Goal: Task Accomplishment & Management: Complete application form

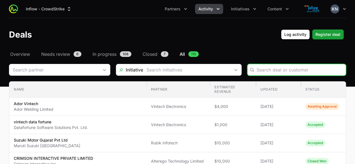
click at [270, 72] on input "Deals Filters" at bounding box center [299, 69] width 86 height 7
paste input "DR-1b7b26be"
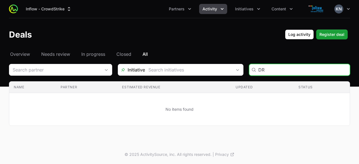
type input "D"
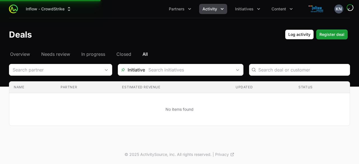
click at [71, 94] on td "No items found" at bounding box center [179, 109] width 340 height 33
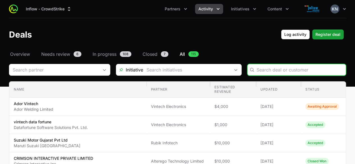
click at [215, 6] on icon "Activity menu" at bounding box center [218, 9] width 6 height 6
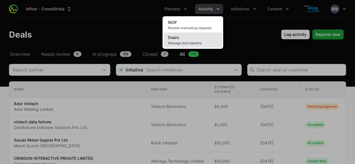
click at [201, 38] on link "Deals Manage deal pipeline" at bounding box center [192, 40] width 58 height 15
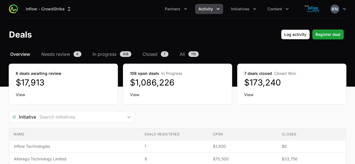
click at [217, 10] on icon "Activity menu" at bounding box center [218, 9] width 6 height 6
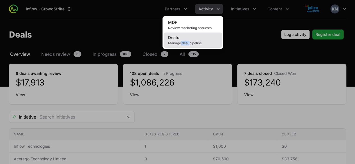
drag, startPoint x: 190, startPoint y: 48, endPoint x: 180, endPoint y: 40, distance: 12.7
click at [180, 40] on div "MDF Review marketing requests Deals Manage deal pipeline" at bounding box center [192, 32] width 61 height 33
click at [180, 40] on link "Deals Manage deal pipeline" at bounding box center [192, 40] width 58 height 15
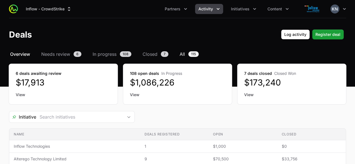
click at [195, 54] on span "115" at bounding box center [193, 54] width 10 height 6
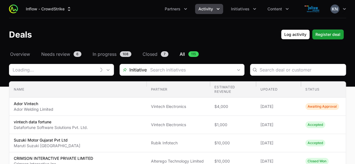
click at [188, 54] on span "115" at bounding box center [193, 54] width 10 height 6
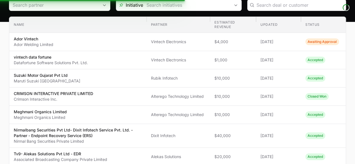
scroll to position [21, 0]
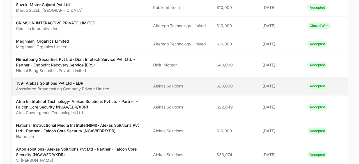
scroll to position [136, 0]
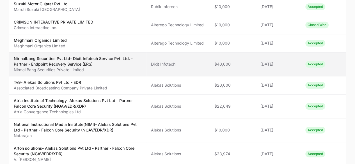
click at [87, 63] on p "Nirmalbang Securities Pvt Ltd- Dixit Infotech Service Pvt. Ltd. - Partner - End…" at bounding box center [78, 61] width 128 height 11
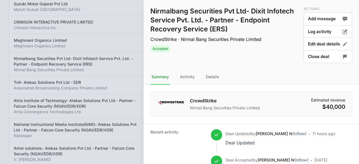
scroll to position [55, 0]
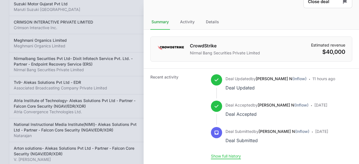
click at [228, 160] on div "Recent activity Deal Updated by [PERSON_NAME] N (Inflow) Deal Updated · 11 hour…" at bounding box center [251, 116] width 215 height 96
click at [226, 157] on button "Show full history" at bounding box center [226, 156] width 30 height 5
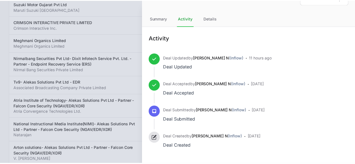
scroll to position [0, 0]
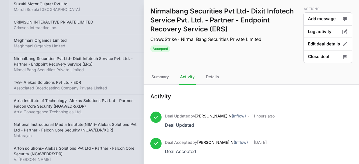
click at [124, 60] on div at bounding box center [179, 82] width 359 height 164
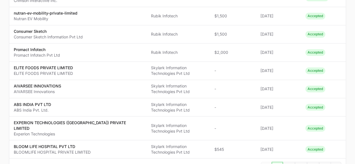
scroll to position [448, 0]
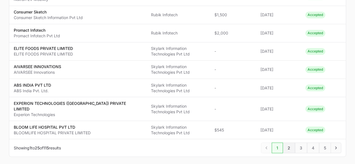
click at [290, 142] on span "2" at bounding box center [289, 147] width 12 height 11
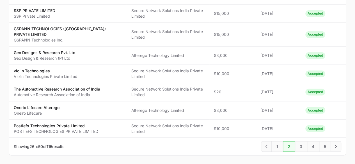
scroll to position [436, 0]
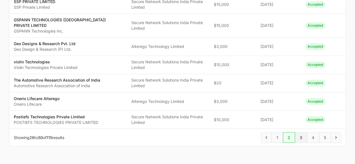
click at [300, 132] on span "3" at bounding box center [301, 137] width 12 height 11
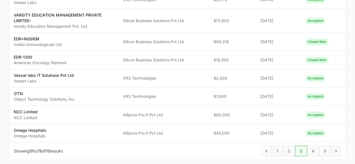
scroll to position [442, 0]
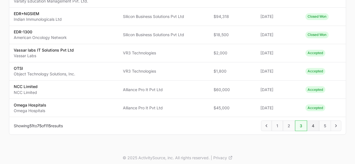
click at [311, 122] on span "4" at bounding box center [313, 125] width 12 height 11
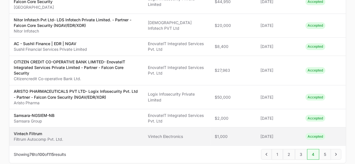
scroll to position [437, 0]
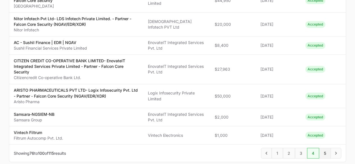
click at [324, 148] on span "5" at bounding box center [325, 153] width 12 height 11
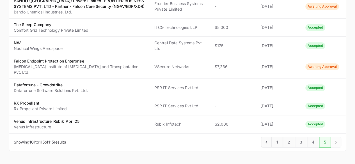
scroll to position [261, 0]
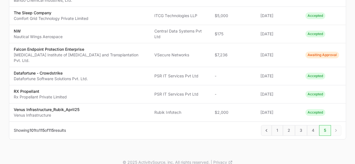
click at [333, 125] on div "Next" at bounding box center [336, 130] width 10 height 11
click at [334, 125] on div "Next" at bounding box center [336, 130] width 10 height 11
click at [314, 125] on span "4" at bounding box center [313, 130] width 12 height 11
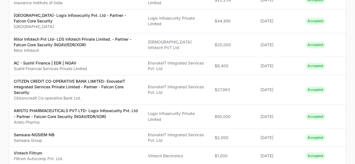
scroll to position [440, 0]
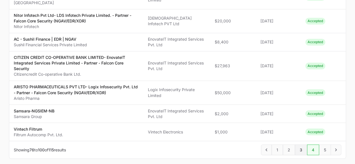
click at [301, 144] on span "3" at bounding box center [301, 149] width 12 height 11
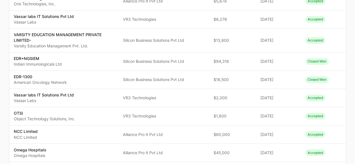
scroll to position [442, 0]
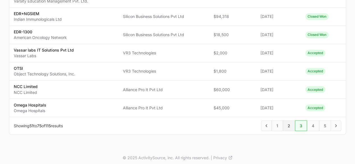
click at [290, 123] on span "2" at bounding box center [289, 125] width 12 height 11
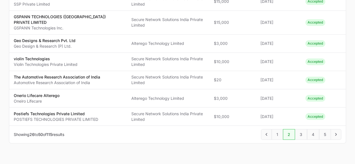
scroll to position [440, 0]
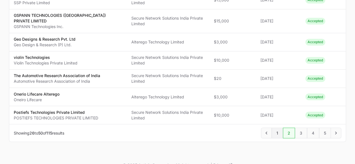
click at [274, 128] on span "1" at bounding box center [276, 133] width 11 height 11
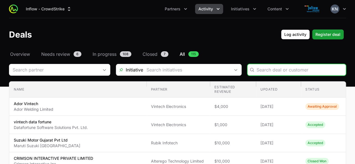
click at [270, 72] on input "Deals Filters" at bounding box center [299, 69] width 86 height 7
paste input "DR-2ed682af"
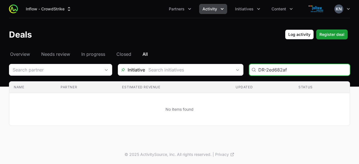
drag, startPoint x: 293, startPoint y: 71, endPoint x: 236, endPoint y: 74, distance: 57.0
click at [236, 74] on div "Initiative DR-2ed682af" at bounding box center [179, 70] width 341 height 12
paste input "Jaysynth Orgochem Limited"
type input "J"
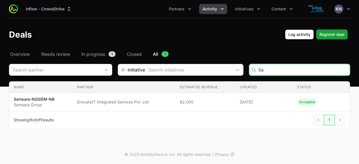
type input "S"
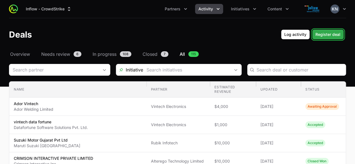
click at [325, 36] on span "Register deal" at bounding box center [327, 34] width 25 height 7
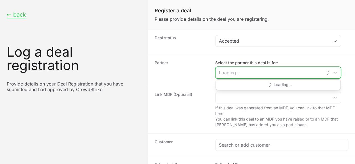
click at [263, 68] on input "Select the partner this deal is for:" at bounding box center [268, 72] width 107 height 11
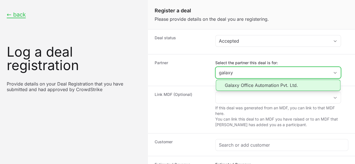
click at [261, 84] on li "Galaxy Office Automation Pvt. Ltd." at bounding box center [278, 85] width 125 height 11
type input "Galaxy Office Automation Pvt. Ltd."
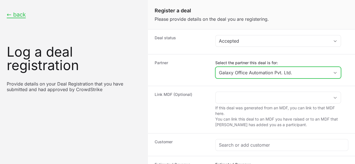
scroll to position [56, 0]
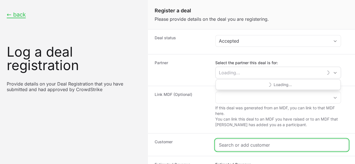
type input "Galaxy Office Automation Pvt. Ltd."
click at [235, 142] on input "Create activity form" at bounding box center [282, 145] width 126 height 7
paste input "Jaysynth Orgochem Limited"
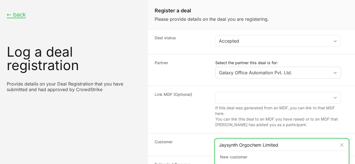
type input "Jaysynth Orgochem Limited"
click at [223, 164] on icon "Create activity form" at bounding box center [223, 167] width 6 height 6
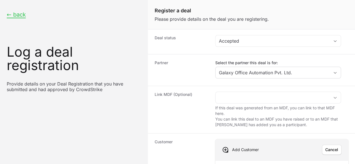
paste input "[URL][DOMAIN_NAME]"
type input "[URL][DOMAIN_NAME]"
click at [335, 145] on button "Save" at bounding box center [333, 150] width 16 height 10
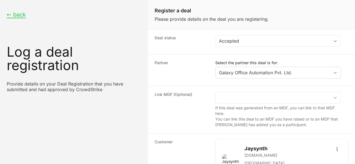
scroll to position [123, 0]
paste input "$5,831"
type input "$5,831"
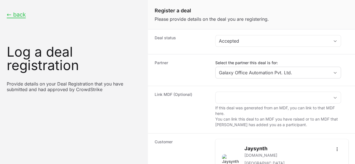
paste input "aysynth Orgochem Limited- Galaxy Office Automation Private Limited - Partner - …"
type input "aysynth Orgochem Limited- Galaxy Office Automation Private Limited - Partner - …"
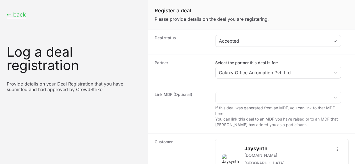
radio input "true"
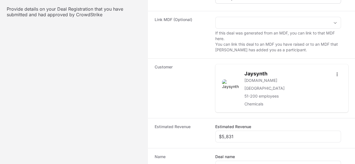
scroll to position [75, 0]
paste input "DR-2ed682af"
type input "DR-2ed682af"
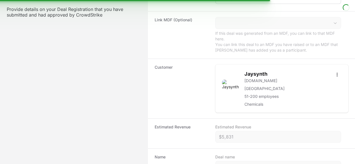
scroll to position [0, 0]
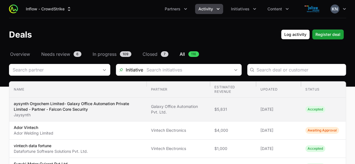
click at [115, 102] on p "aysynth Orgochem Limited- Galaxy Office Automation Private Limited - Partner - …" at bounding box center [78, 106] width 128 height 11
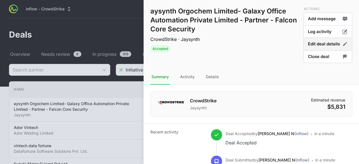
click at [329, 50] on button "Edit deal details" at bounding box center [327, 56] width 49 height 13
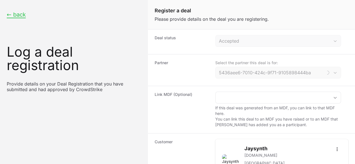
type input "Galaxy Office Automation Pvt. Ltd."
type input "Jaysynth Orgochem Limited- Galaxy Office Automation Private Limited - Partner -…"
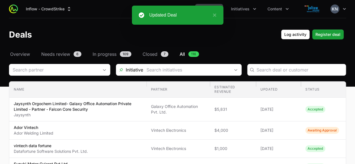
click at [280, 75] on div "Deals Filters" at bounding box center [296, 70] width 99 height 12
click at [279, 73] on div "Deals Filters" at bounding box center [296, 70] width 99 height 12
click at [276, 71] on input "Deals Filters" at bounding box center [299, 69] width 86 height 7
paste input "cdsl ventures limited"
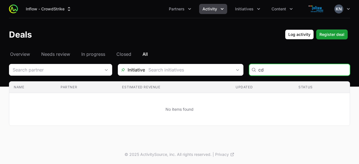
type input "c"
type input "CDSL"
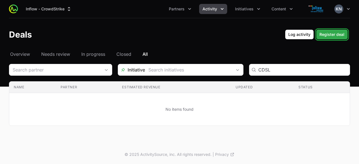
click at [335, 32] on span "Register deal" at bounding box center [331, 34] width 25 height 7
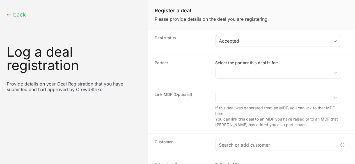
scroll to position [123, 0]
paste input "cdsl ventures limited- EnovateIT Integrated Services Private Limited - Partner …"
type input "cdsl ventures limited- EnovateIT Integrated Services Private Limited - Partner …"
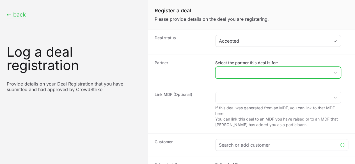
click at [230, 70] on input "Select the partner this deal is for:" at bounding box center [272, 72] width 114 height 11
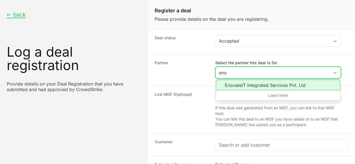
click at [236, 84] on li "EnovateIT Integrated Services Pvt. Ltd" at bounding box center [278, 85] width 125 height 11
type input "EnovateIT Integrated Services Pvt. Ltd"
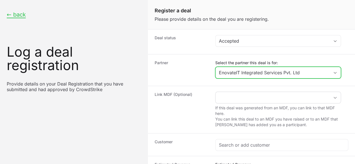
scroll to position [67, 0]
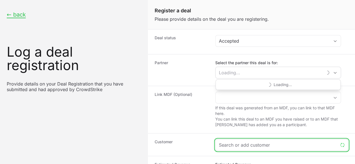
type input "EnovateIT Integrated Services Pvt. Ltd"
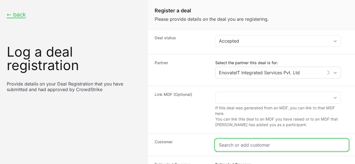
click at [233, 142] on input "Create activity form" at bounding box center [282, 145] width 126 height 7
paste input "cdsl ventures limited"
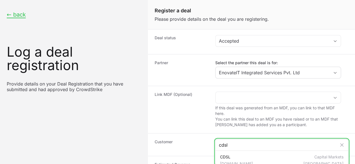
drag, startPoint x: 240, startPoint y: 79, endPoint x: 208, endPoint y: 81, distance: 32.0
click at [208, 133] on div "Customer cdsl CDSL [DOMAIN_NAME] Capital Markets [GEOGRAPHIC_DATA] New customer…" at bounding box center [251, 144] width 207 height 23
paste input "ventures limited"
type input "cdsl venture"
click at [222, 164] on icon "Create activity form" at bounding box center [223, 167] width 6 height 6
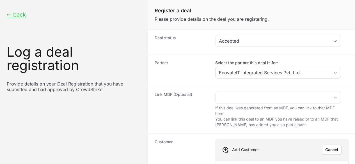
drag, startPoint x: 251, startPoint y: 106, endPoint x: 252, endPoint y: 109, distance: 2.9
paste input "[URL][DOMAIN_NAME]"
type input "[URL][DOMAIN_NAME]"
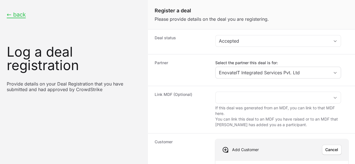
click at [329, 146] on span "Save" at bounding box center [333, 149] width 9 height 7
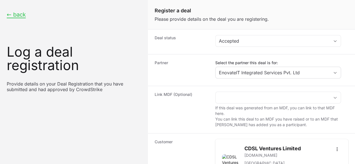
scroll to position [133, 0]
paste input "$10,000"
type input "$10,000"
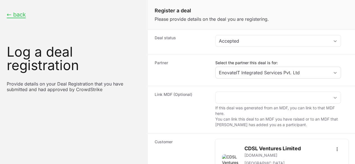
radio input "true"
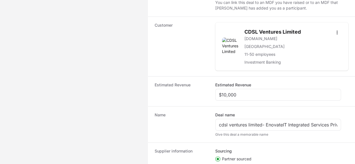
paste input "DR-4ac63174"
type input "DR-4ac63174"
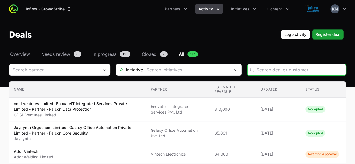
drag, startPoint x: 276, startPoint y: 73, endPoint x: 272, endPoint y: 69, distance: 5.4
click at [272, 69] on div "Deals Filters" at bounding box center [296, 70] width 99 height 12
click at [272, 69] on input "Deals Filters" at bounding box center [299, 69] width 86 height 7
paste input "[PERSON_NAME] AVALON MECHATRONICS PRIVATE LIMITED"
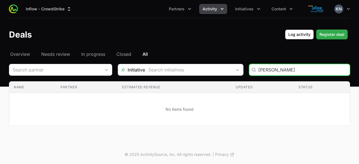
type input "[PERSON_NAME]"
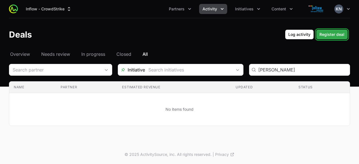
click at [332, 33] on span "Register deal" at bounding box center [331, 34] width 25 height 7
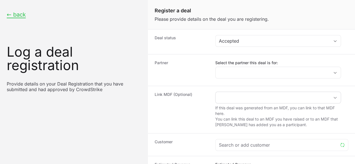
scroll to position [123, 0]
paste input "Opportunity AC - [PERSON_NAME] Avalon | EDR | NGAV"
type input "Opportunity AC - [PERSON_NAME] Avalon | EDR | NGAV"
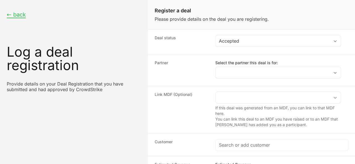
radio input "true"
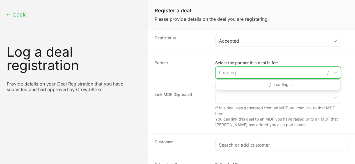
click at [244, 68] on input "Select the partner this deal is for:" at bounding box center [268, 72] width 107 height 11
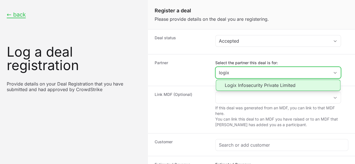
click at [247, 87] on li "Logix Infosecurity Private Limited" at bounding box center [278, 85] width 125 height 11
type input "Logix Infosecurity Private Limited"
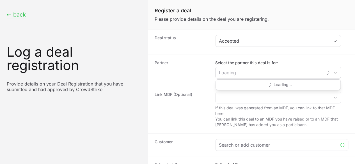
type input "Logix Infosecurity Private Limited"
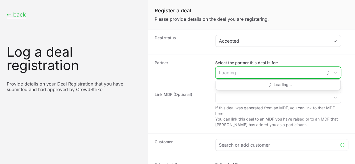
scroll to position [58, 0]
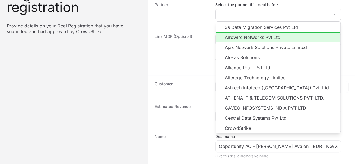
type input "Logix Infosecurity Private Limited"
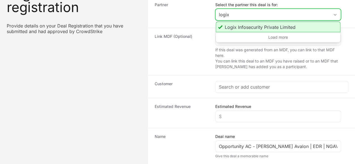
type input "logix"
click at [292, 28] on li "Logix Infosecurity Private Limited" at bounding box center [278, 27] width 125 height 11
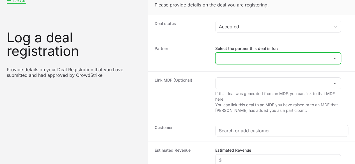
scroll to position [14, 0]
click at [254, 63] on input "Select the partner this deal is for:" at bounding box center [272, 58] width 114 height 11
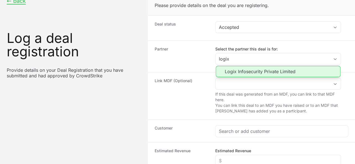
click at [225, 71] on li "Logix Infosecurity Private Limited" at bounding box center [278, 71] width 125 height 11
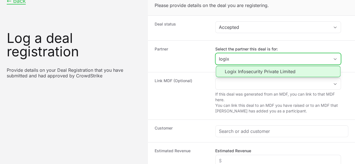
type input "Logix Infosecurity Private Limited"
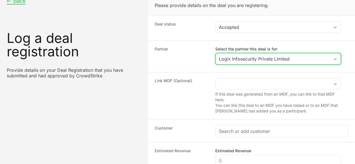
scroll to position [54, 0]
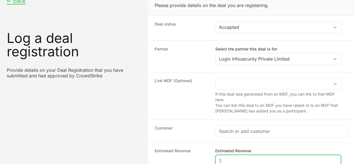
click at [239, 157] on input "Estimated Revenue" at bounding box center [278, 160] width 118 height 7
type input "$8,000"
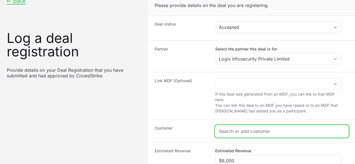
click at [239, 128] on input "Create activity form" at bounding box center [282, 131] width 126 height 7
paste input "[PERSON_NAME] AVALON MECHATRONICS PRIVATE LIMITED"
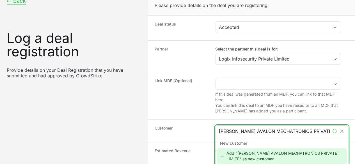
scroll to position [0, 0]
type input "[PERSON_NAME] AVALON MECHATRONICS"
click at [224, 153] on icon "Create activity form" at bounding box center [222, 156] width 5 height 6
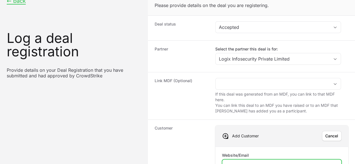
click at [248, 162] on input "Website/Email" at bounding box center [281, 165] width 112 height 7
paste input "[URL][DOMAIN_NAME]"
type input "[URL][DOMAIN_NAME]"
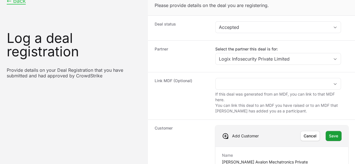
scroll to position [257, 0]
paste input "DR-4b333c9b"
type input "DR-4b333c9b"
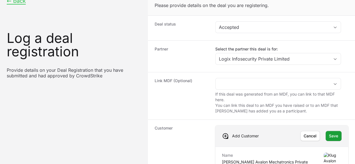
scroll to position [87, 0]
click at [329, 133] on span "Save" at bounding box center [333, 136] width 9 height 7
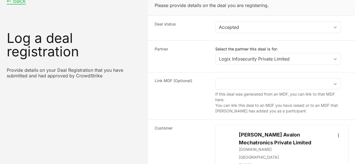
scroll to position [201, 0]
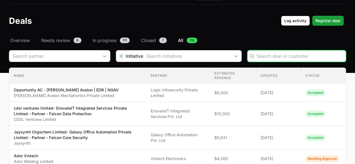
click at [282, 53] on input "Deals Filters" at bounding box center [299, 56] width 86 height 7
paste input "Tata [PERSON_NAME]"
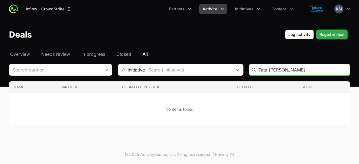
type input "Tata [PERSON_NAME]"
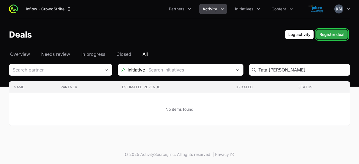
click at [330, 35] on span "Register deal" at bounding box center [331, 34] width 25 height 7
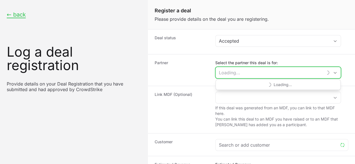
click at [228, 72] on input "Select the partner this deal is for:" at bounding box center [268, 72] width 107 height 11
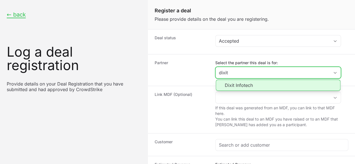
click at [230, 83] on li "Dixit Infotech" at bounding box center [278, 85] width 125 height 11
type input "Dixit Infotech"
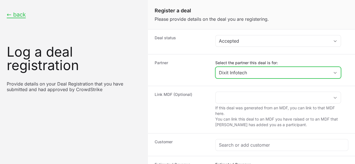
scroll to position [37, 0]
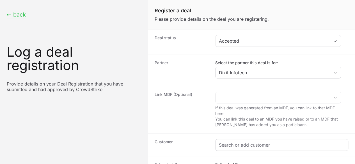
click at [230, 142] on input "Create activity form" at bounding box center [282, 145] width 126 height 7
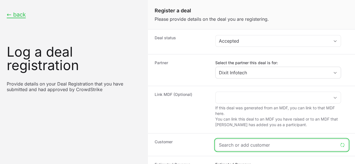
paste input "Tata [PERSON_NAME]"
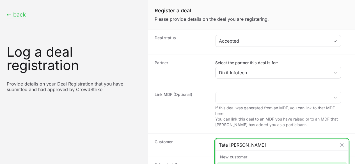
type input "Tata [PERSON_NAME]"
click at [222, 162] on div "Add "Tata [PERSON_NAME]" as new customer" at bounding box center [282, 167] width 130 height 10
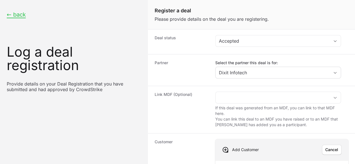
paste input "[URL][DOMAIN_NAME][PERSON_NAME]"
type input "[URL][DOMAIN_NAME][PERSON_NAME]"
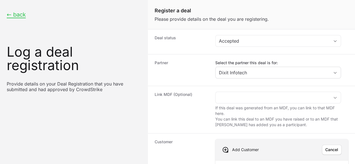
click at [332, 146] on span "Save" at bounding box center [333, 149] width 9 height 7
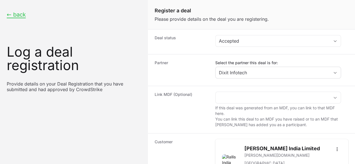
scroll to position [159, 0]
paste input "Tata [PERSON_NAME] Infotech Service Pvt. Ltd. - Partner - Falcon Complete"
type input "Tata [PERSON_NAME] Infotech Service Pvt. Ltd. - Partner - Falcon Complete"
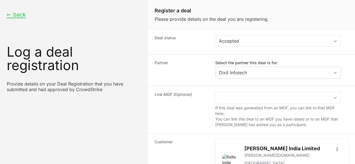
scroll to position [160, 0]
radio input "true"
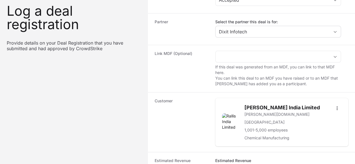
scroll to position [98, 0]
paste input "$28,127"
type input "$28,127"
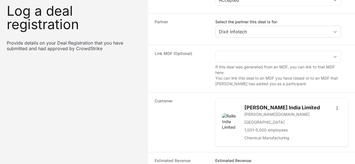
paste input "DR-8f2e62ee"
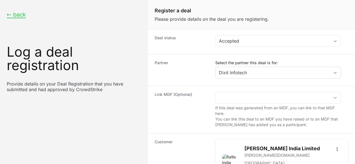
type input "DR-8f2e62ee"
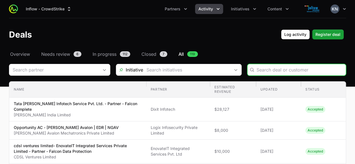
click at [268, 69] on input "Deals Filters" at bounding box center [299, 69] width 86 height 7
paste input "A T E Enterprises Pvt Ltd"
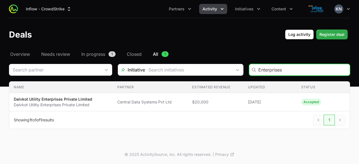
type input "Enterprises"
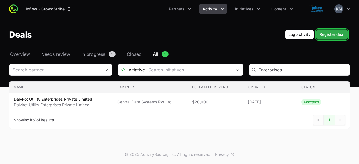
click at [334, 31] on span "Register deal" at bounding box center [331, 34] width 25 height 7
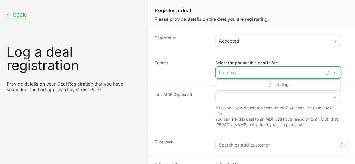
click at [222, 75] on input "Select the partner this deal is for:" at bounding box center [268, 72] width 107 height 11
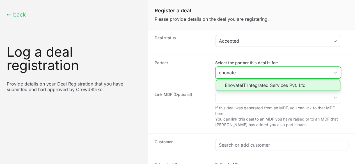
click at [234, 82] on li "EnovateIT Integrated Services Pvt. Ltd" at bounding box center [278, 85] width 125 height 11
type input "EnovateIT Integrated Services Pvt. Ltd"
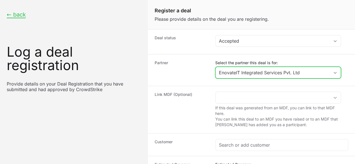
scroll to position [40, 0]
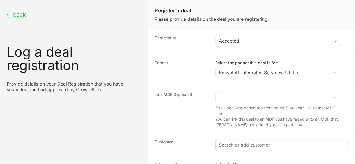
click at [230, 142] on input "Create activity form" at bounding box center [282, 145] width 126 height 7
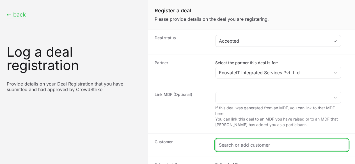
scroll to position [65, 0]
paste input "[URL][DOMAIN_NAME]"
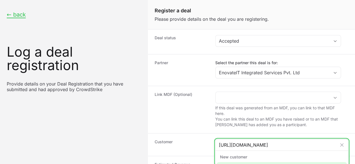
type input "[URL][DOMAIN_NAME]"
click at [231, 162] on div "Add "[URL][DOMAIN_NAME]" as new customer" at bounding box center [282, 167] width 130 height 10
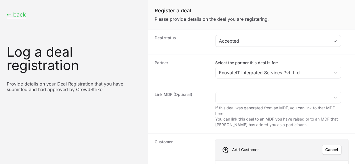
paste input "[URL][DOMAIN_NAME]"
type input "[URL][DOMAIN_NAME]"
click at [329, 146] on span "Save" at bounding box center [333, 149] width 9 height 7
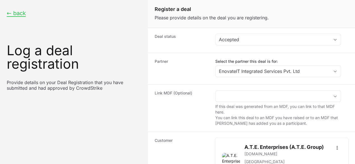
scroll to position [140, 0]
type input "$5,000"
paste input "A T E Enterprises Pvt Ltd- EnovateIT Integrated Services Private Limited - Part…"
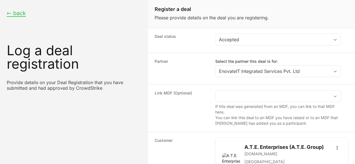
scroll to position [0, 141]
type input "A T E Enterprises Pvt Ltd- EnovateIT Integrated Services Private Limited - Part…"
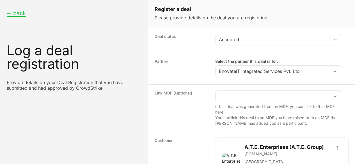
radio input "true"
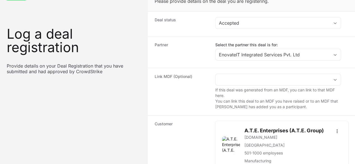
scroll to position [201, 0]
paste input "DR-9e5973bf"
type input "DR-9e5973bf"
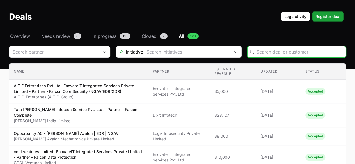
click at [272, 50] on input "Deals Filters" at bounding box center [299, 52] width 86 height 7
paste input "Gyansys Infotech"
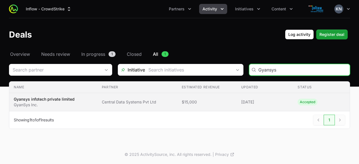
type input "Gyansys"
click at [59, 104] on p "GyanSys Inc." at bounding box center [44, 105] width 61 height 6
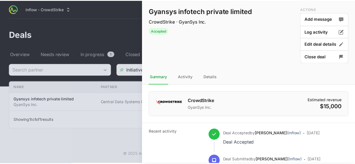
scroll to position [4, 0]
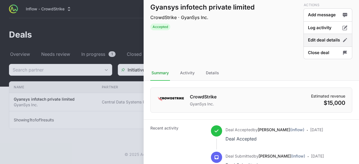
click at [323, 46] on button "Edit deal details" at bounding box center [327, 52] width 49 height 13
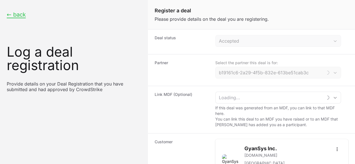
type input "Central Data Systems Pvt Ltd"
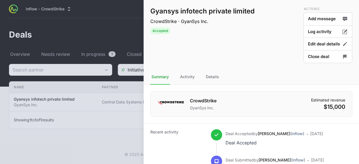
click at [52, 34] on div at bounding box center [179, 82] width 359 height 164
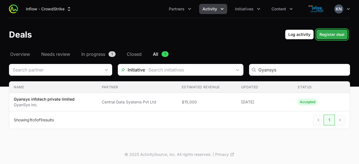
click at [332, 33] on span "Register deal" at bounding box center [331, 34] width 25 height 7
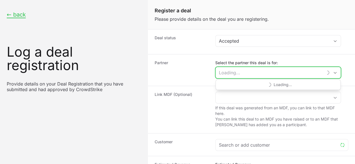
click at [257, 69] on input "Select the partner this deal is for:" at bounding box center [268, 72] width 107 height 11
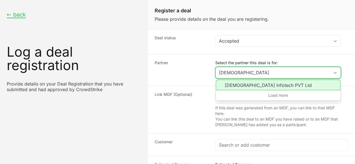
click at [240, 84] on li "[DEMOGRAPHIC_DATA] Infotech PVT Ltd" at bounding box center [278, 85] width 125 height 11
type input "[DEMOGRAPHIC_DATA] Infotech PVT Ltd"
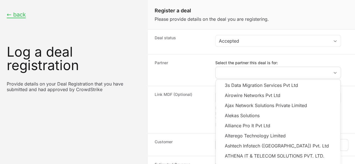
type input "[DEMOGRAPHIC_DATA] Infotech PVT Ltd"
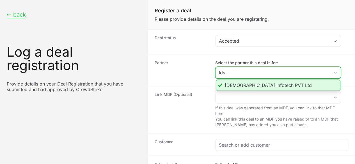
type input "lds"
click at [230, 83] on li "[DEMOGRAPHIC_DATA] Infotech PVT Ltd" at bounding box center [278, 85] width 125 height 11
click at [232, 82] on li "[DEMOGRAPHIC_DATA] Infotech PVT Ltd" at bounding box center [278, 85] width 125 height 11
type input "[DEMOGRAPHIC_DATA] Infotech PVT Ltd"
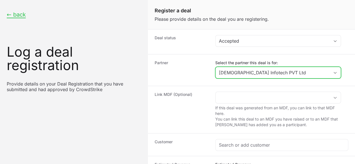
scroll to position [72, 0]
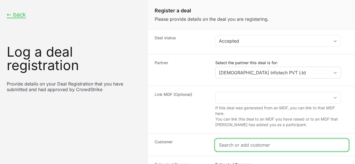
click at [228, 142] on input "Create activity form" at bounding box center [282, 145] width 126 height 7
paste input "Gyansys Infotech"
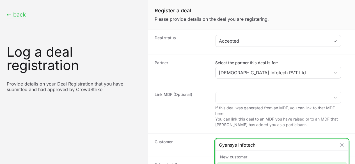
type input "Gyansys Infotech"
click at [224, 164] on icon "Create activity form" at bounding box center [223, 167] width 6 height 6
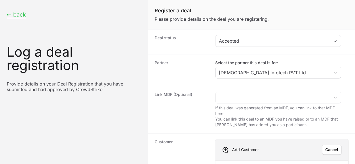
drag, startPoint x: 255, startPoint y: 99, endPoint x: 254, endPoint y: 105, distance: 6.2
paste input "[URL][DOMAIN_NAME]"
type input "[URL][DOMAIN_NAME]"
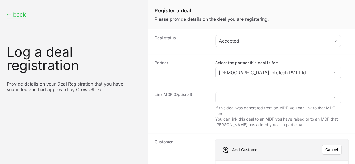
click at [333, 146] on span "Save" at bounding box center [333, 149] width 9 height 7
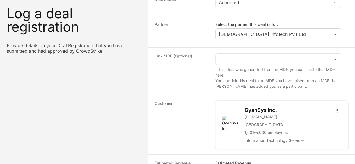
scroll to position [78, 0]
type input "$10,000"
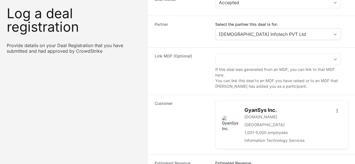
scroll to position [80, 0]
paste input "Gyansys"
type input "[DEMOGRAPHIC_DATA]-Gyansys"
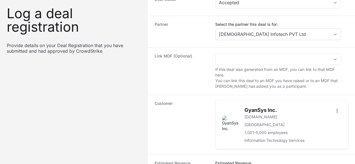
radio input "true"
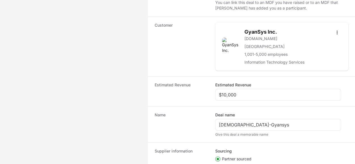
paste input "DR-80f1c411"
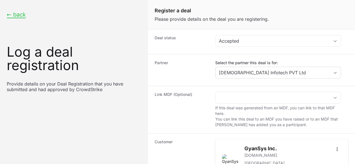
scroll to position [194, 0]
type input "DR-80f1c411"
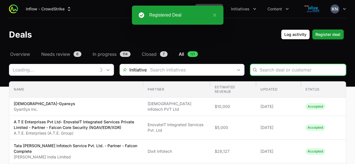
click at [272, 67] on input "Deals Filters" at bounding box center [300, 69] width 83 height 7
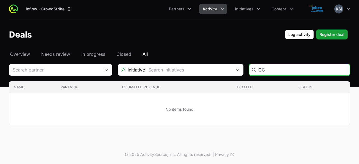
type input "C"
type input "y"
type input "the clearing"
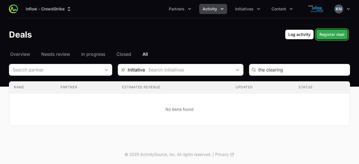
click at [330, 32] on span "Register deal" at bounding box center [331, 34] width 25 height 7
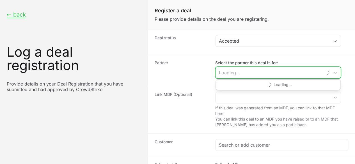
click at [237, 67] on input "Select the partner this deal is for:" at bounding box center [268, 72] width 107 height 11
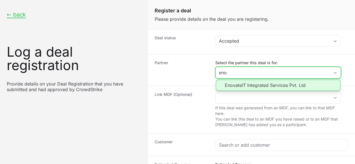
click at [242, 87] on li "EnovateIT Integrated Services Pvt. Ltd" at bounding box center [278, 85] width 125 height 11
type input "EnovateIT Integrated Services Pvt. Ltd"
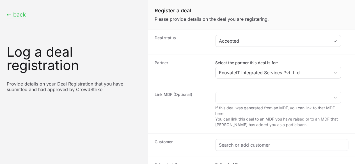
click at [197, 104] on dt "Link MDF (Optional)" at bounding box center [182, 110] width 54 height 36
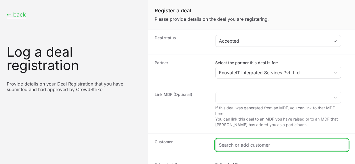
click at [227, 142] on input "Create activity form" at bounding box center [282, 145] width 126 height 7
paste input "CCIL IFSC LIMITED"
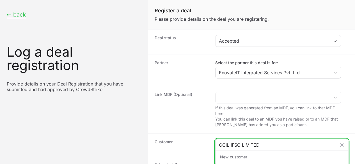
type input "CCIL IFSC LIMITED"
click at [226, 162] on div "Add "CCIL IFSC LIMITED" as new customer" at bounding box center [282, 167] width 130 height 10
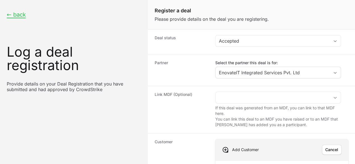
paste input "[URL][DOMAIN_NAME]"
type input "[URL][DOMAIN_NAME]"
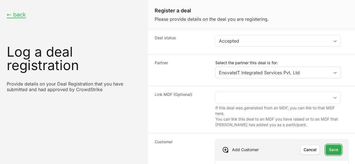
click at [329, 146] on span "Save" at bounding box center [333, 149] width 9 height 7
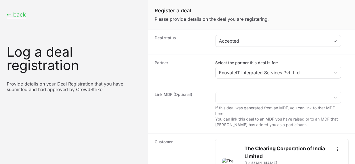
type input "$1,000"
paste input "CCIL IFSC LIMITED- EnovateIT Integrated Services Private Limited - Partner - Fa…"
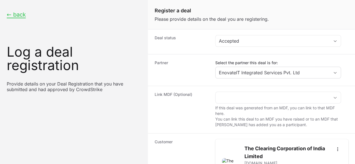
type input "CCIL IFSC LIMITED- EnovateIT Integrated Services Private Limited - Partner - Fa…"
radio input "true"
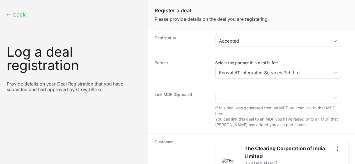
scroll to position [125, 0]
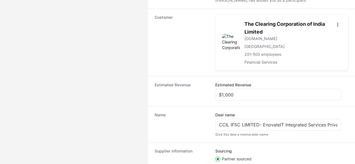
paste input "DR-9352c603"
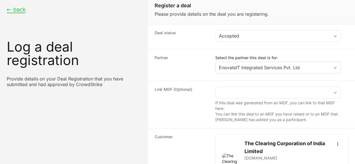
scroll to position [201, 0]
type input "DR-9352c603"
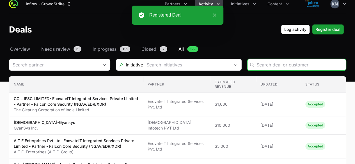
click at [293, 66] on input "Deals Filters" at bounding box center [299, 64] width 86 height 7
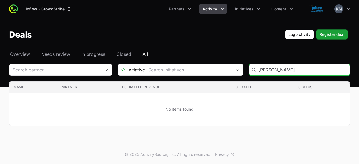
type input "[PERSON_NAME]"
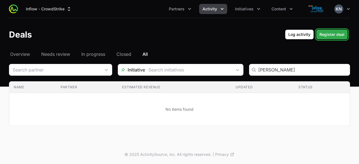
click at [339, 36] on span "Register deal" at bounding box center [331, 34] width 25 height 7
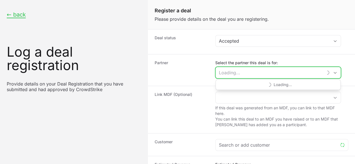
click at [257, 72] on input "Select the partner this deal is for:" at bounding box center [268, 72] width 107 height 11
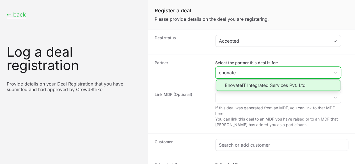
click at [243, 83] on li "EnovateIT Integrated Services Pvt. Ltd" at bounding box center [278, 85] width 125 height 11
type input "EnovateIT Integrated Services Pvt. Ltd"
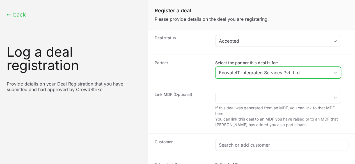
scroll to position [46, 0]
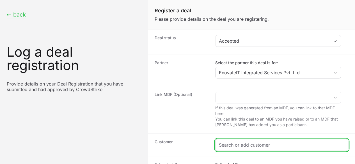
click at [224, 142] on input "Create activity form" at bounding box center [282, 145] width 126 height 7
paste input "[PERSON_NAME] Specialties Pvt Ltd"
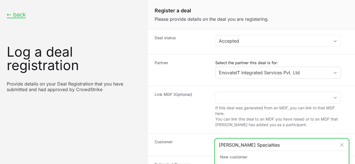
type input "[PERSON_NAME] Specialties"
click at [221, 164] on icon "Create activity form" at bounding box center [223, 167] width 6 height 6
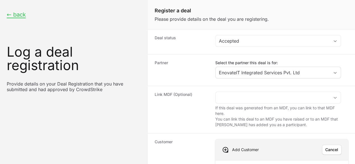
paste input "[URL][DOMAIN_NAME]"
type input "[URL][DOMAIN_NAME]"
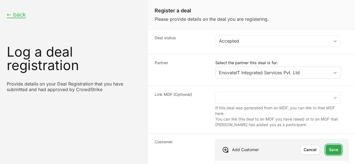
click at [331, 146] on span "Save" at bounding box center [333, 149] width 9 height 7
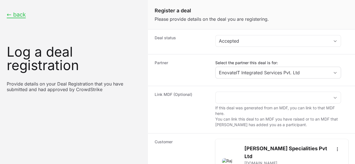
scroll to position [123, 0]
type input "$1,000"
paste input "113,24"
type input "11324"
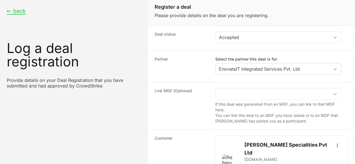
scroll to position [0, 0]
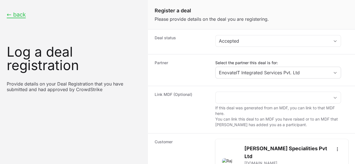
drag, startPoint x: 234, startPoint y: 116, endPoint x: 208, endPoint y: 116, distance: 26.4
drag, startPoint x: 243, startPoint y: 85, endPoint x: 201, endPoint y: 86, distance: 42.6
paste input "1,324"
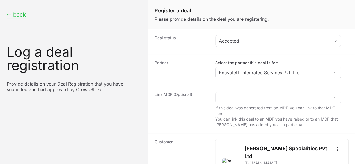
type input "$11,324"
paste input "[PERSON_NAME] Specialties Pvt Ltd- EnovateIT Integrated Services Private Limite…"
type input "[PERSON_NAME] Specialties Pvt Ltd- EnovateIT Integrated Services Private Limite…"
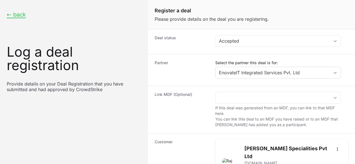
scroll to position [0, 0]
radio input "true"
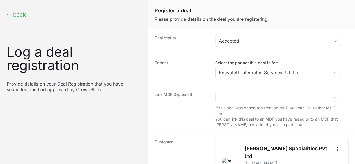
paste input "DR-edfb6bd0"
type input "DR-edfb6bd0"
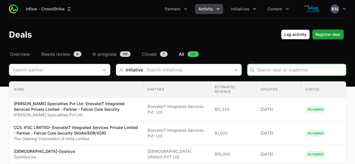
click at [288, 67] on input "Deals Filters" at bounding box center [299, 69] width 86 height 7
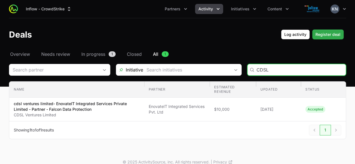
type input "CDSL"
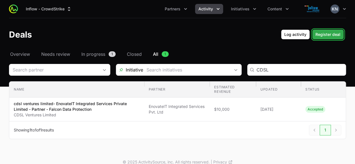
click at [331, 33] on span "Register deal" at bounding box center [327, 34] width 25 height 7
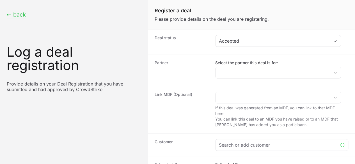
click at [250, 65] on label "Select the partner this deal is for:" at bounding box center [278, 63] width 126 height 6
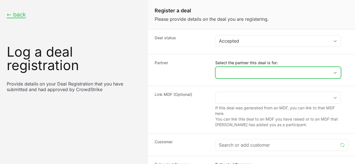
click at [250, 67] on input "Select the partner this deal is for:" at bounding box center [272, 72] width 114 height 11
click at [250, 68] on input "Select the partner this deal is for:" at bounding box center [268, 72] width 107 height 11
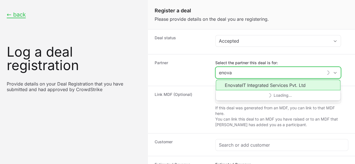
click at [251, 82] on li "EnovateIT Integrated Services Pvt. Ltd" at bounding box center [278, 85] width 125 height 11
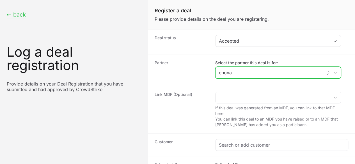
type input "EnovateIT Integrated Services Pvt. Ltd"
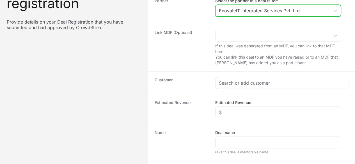
scroll to position [62, 0]
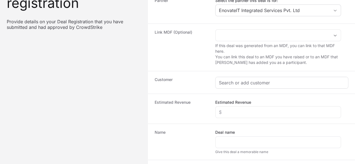
click at [248, 82] on input "Create activity form" at bounding box center [282, 82] width 126 height 7
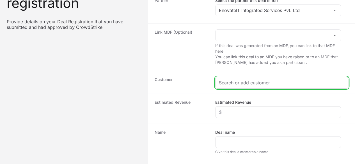
scroll to position [17, 0]
click at [235, 79] on input "Create activity form" at bounding box center [282, 82] width 126 height 7
paste input "[URL][DOMAIN_NAME]"
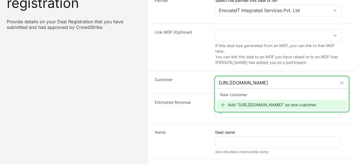
type input "[URL][DOMAIN_NAME]"
click at [239, 100] on div "Add "[URL][DOMAIN_NAME]" as new customer" at bounding box center [282, 105] width 130 height 10
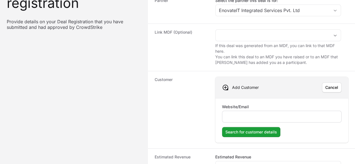
click at [247, 111] on div "Create activity form" at bounding box center [281, 117] width 119 height 12
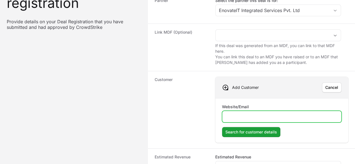
click at [242, 113] on input "Website/Email" at bounding box center [281, 116] width 112 height 7
paste input "[URL][DOMAIN_NAME]"
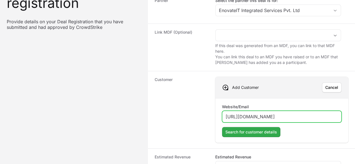
type input "[URL][DOMAIN_NAME]"
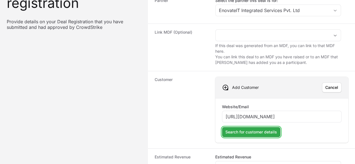
click at [238, 129] on span "Search for customer details" at bounding box center [251, 132] width 52 height 7
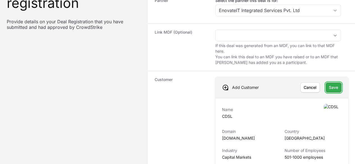
click at [329, 84] on span "Save" at bounding box center [333, 87] width 9 height 7
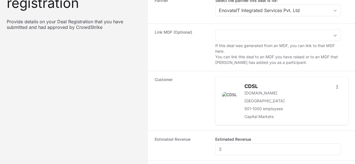
scroll to position [56, 0]
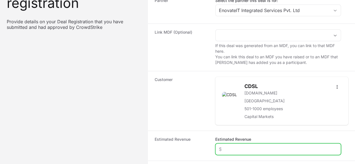
click at [227, 146] on input "Estimated Revenue" at bounding box center [278, 149] width 118 height 7
paste input "$24,225"
type input "$24,225"
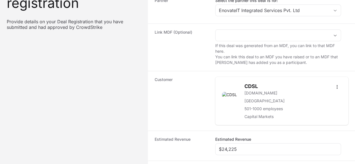
type input "Enovate - CDSL"
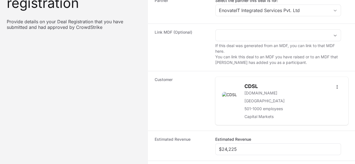
radio input "true"
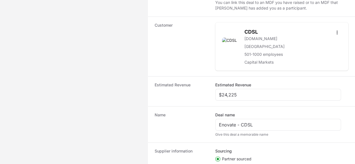
drag, startPoint x: 227, startPoint y: 33, endPoint x: 230, endPoint y: 44, distance: 10.9
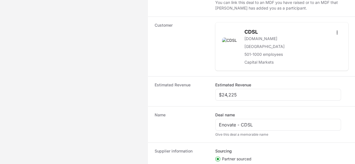
paste input "DR-f4c62360"
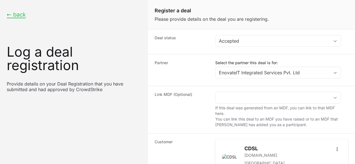
scroll to position [194, 0]
type input "DR-f4c62360"
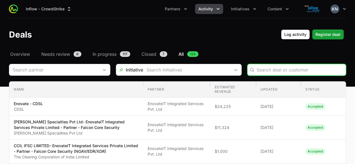
click at [273, 73] on input "Deals Filters" at bounding box center [299, 69] width 86 height 7
paste input "NESCO LTD"
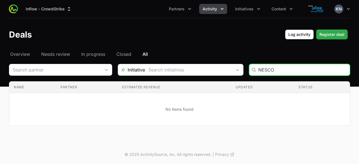
type input "NESCO"
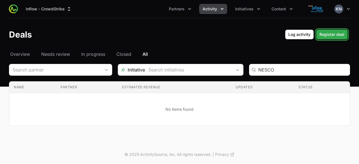
click at [337, 33] on span "Register deal" at bounding box center [331, 34] width 25 height 7
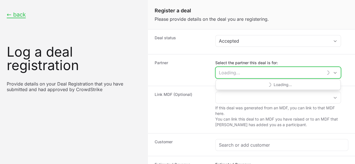
click at [229, 71] on input "Select the partner this deal is for:" at bounding box center [268, 72] width 107 height 11
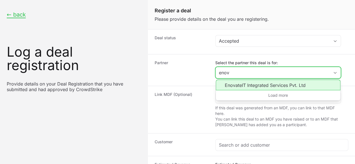
click at [242, 85] on li "EnovateIT Integrated Services Pvt. Ltd" at bounding box center [278, 85] width 125 height 11
type input "EnovateIT Integrated Services Pvt. Ltd"
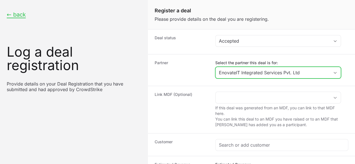
scroll to position [49, 0]
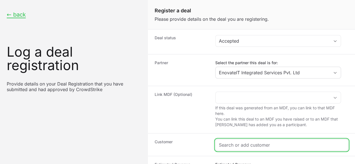
click at [233, 142] on input "Create activity form" at bounding box center [282, 145] width 126 height 7
paste input "[URL][DOMAIN_NAME]"
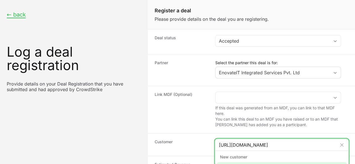
type input "[URL][DOMAIN_NAME]"
click at [236, 162] on div "Add "[URL][DOMAIN_NAME]" as new customer" at bounding box center [282, 167] width 130 height 10
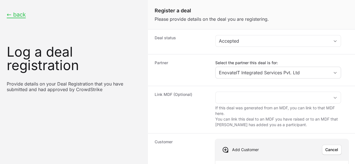
paste input "[URL][DOMAIN_NAME]"
type input "[URL][DOMAIN_NAME]"
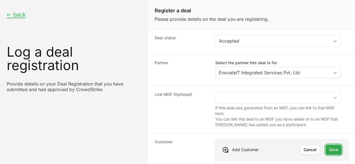
click at [329, 146] on span "Save" at bounding box center [333, 149] width 9 height 7
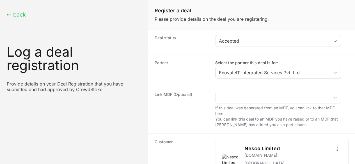
scroll to position [106, 0]
paste input "$75,042"
type input "$75,042"
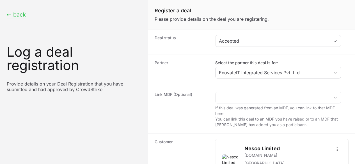
paste input "NESCO LTD- EnovateIT Integrated Services Private Limited - Partner - CrowdStrik…"
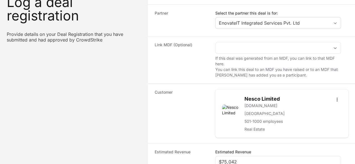
scroll to position [53, 0]
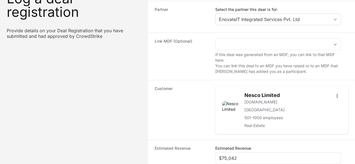
type input "NESCO LTD- EnovateIT Integrated Services Private Limited - Partner - CrowdStrik…"
radio input "true"
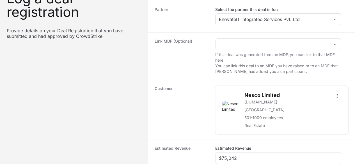
scroll to position [117, 0]
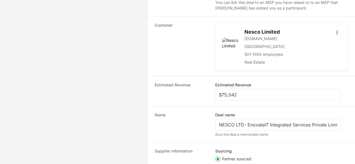
paste input "DR-fffbc013"
type input "DR-fffbc013"
